Goal: Navigation & Orientation: Find specific page/section

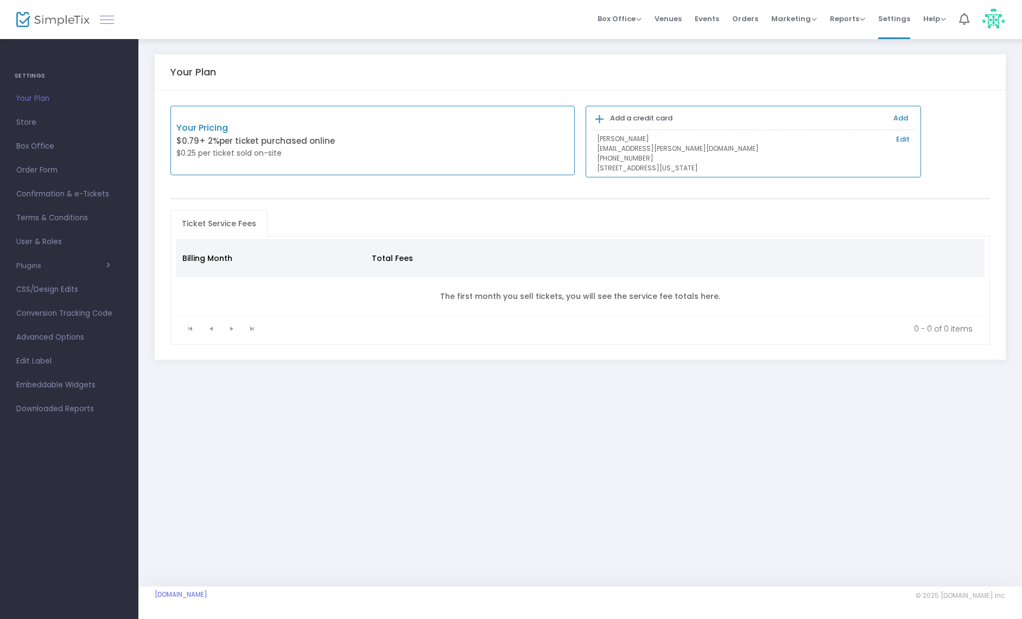
click at [105, 21] on link at bounding box center [107, 19] width 14 height 14
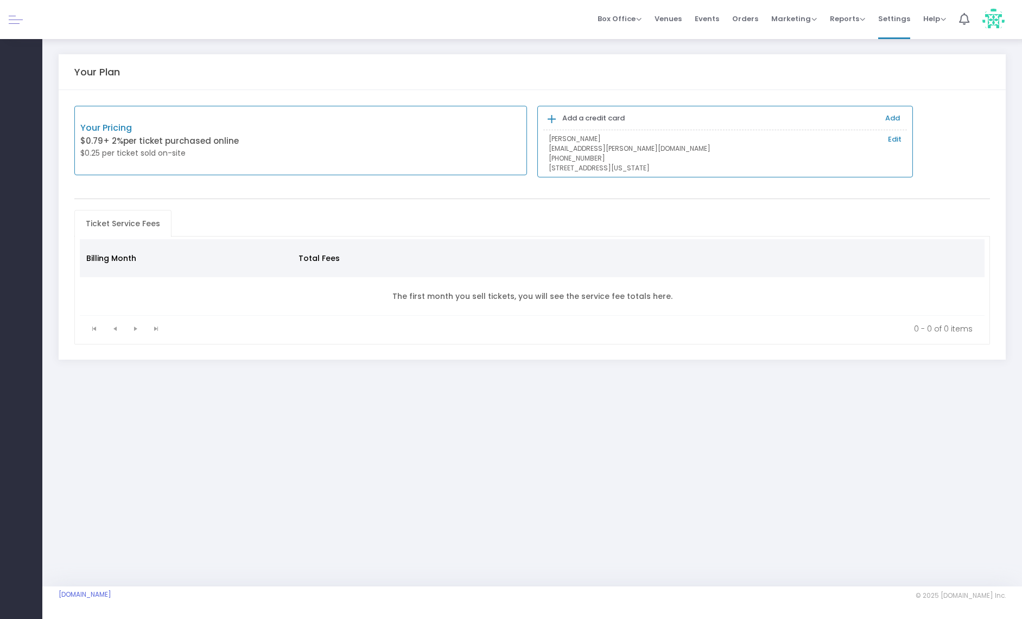
click at [10, 21] on link at bounding box center [16, 19] width 14 height 14
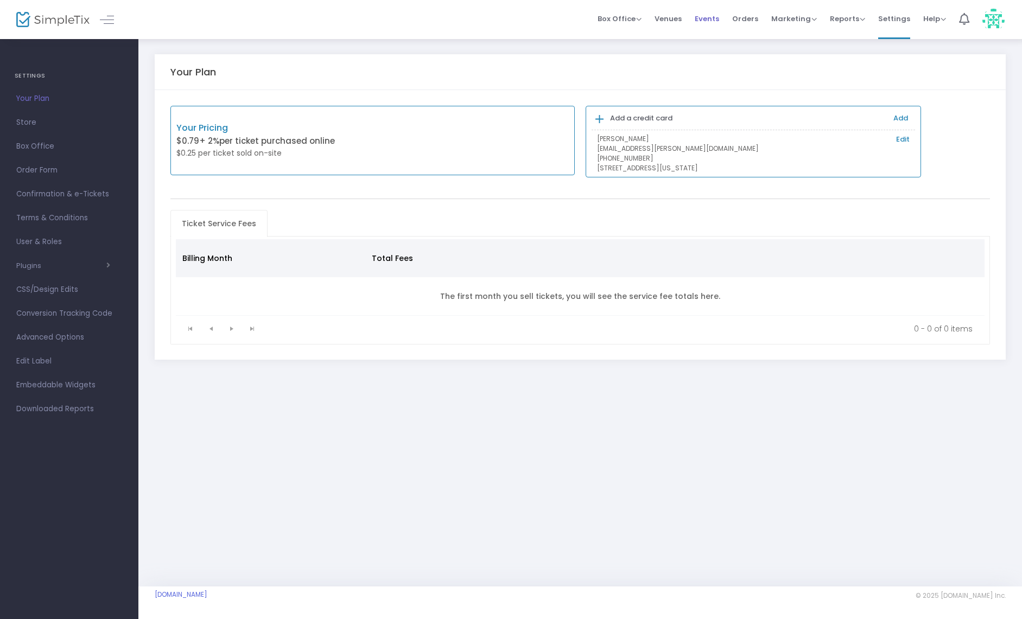
click at [716, 20] on span "Events" at bounding box center [706, 19] width 24 height 28
